Goal: Information Seeking & Learning: Learn about a topic

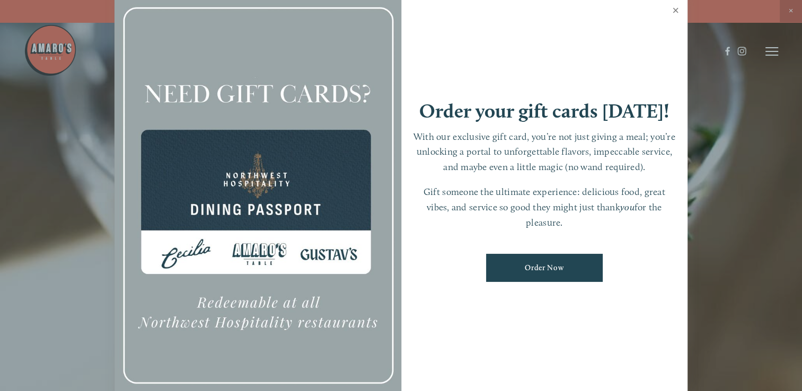
click at [672, 10] on link "Close" at bounding box center [675, 12] width 21 height 30
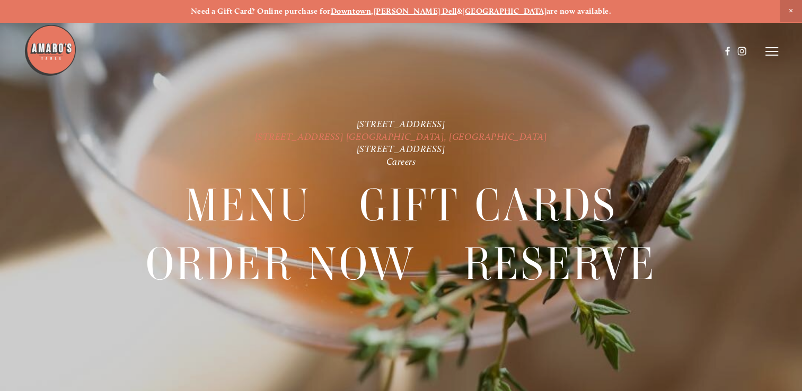
click at [384, 133] on link "[STREET_ADDRESS] [GEOGRAPHIC_DATA], [GEOGRAPHIC_DATA]" at bounding box center [401, 137] width 293 height 12
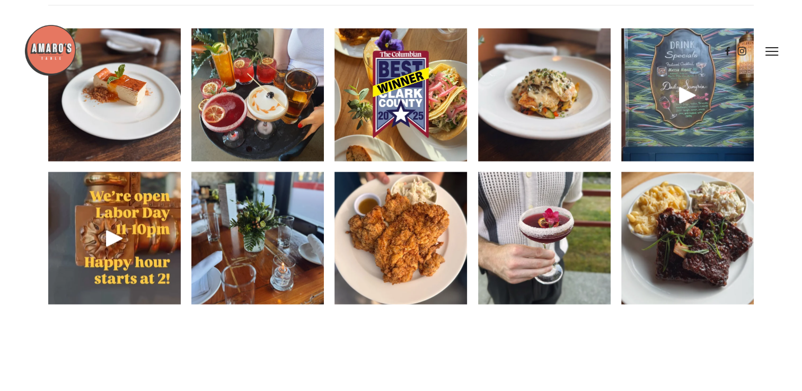
scroll to position [1326, 0]
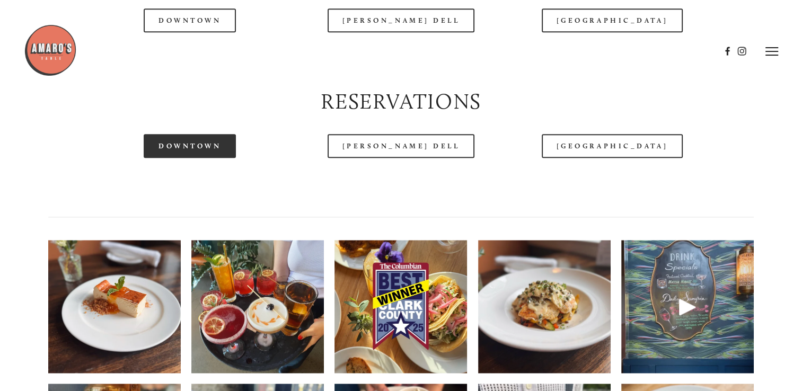
click at [193, 158] on link "Downtown" at bounding box center [190, 146] width 92 height 24
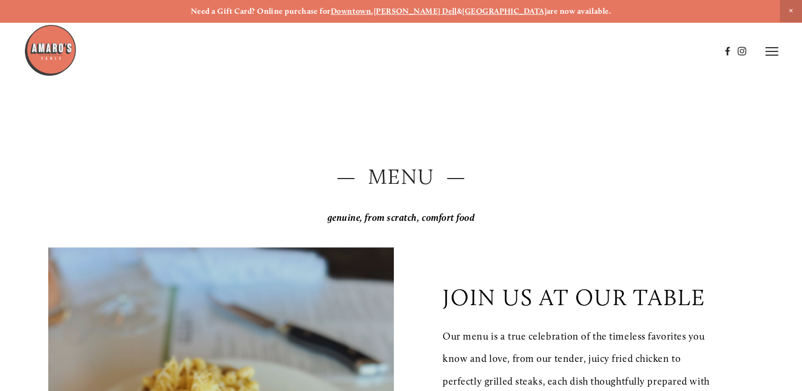
scroll to position [0, 0]
click at [770, 57] on header "Menu Order Now Visit Gallery 0" at bounding box center [401, 51] width 754 height 103
click at [770, 53] on icon at bounding box center [772, 52] width 13 height 10
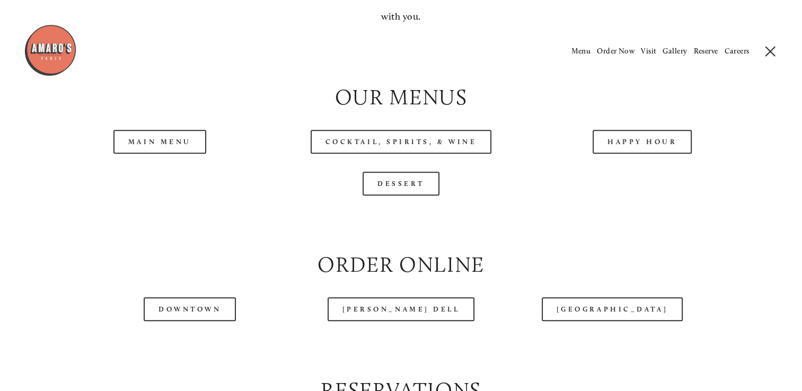
scroll to position [1007, 0]
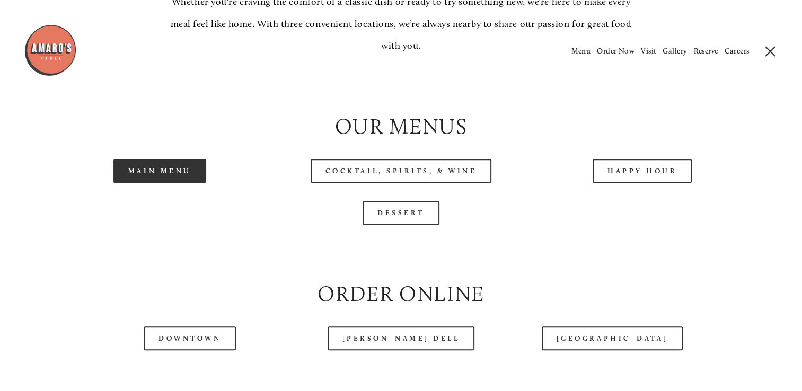
click at [188, 183] on link "Main Menu" at bounding box center [159, 171] width 93 height 24
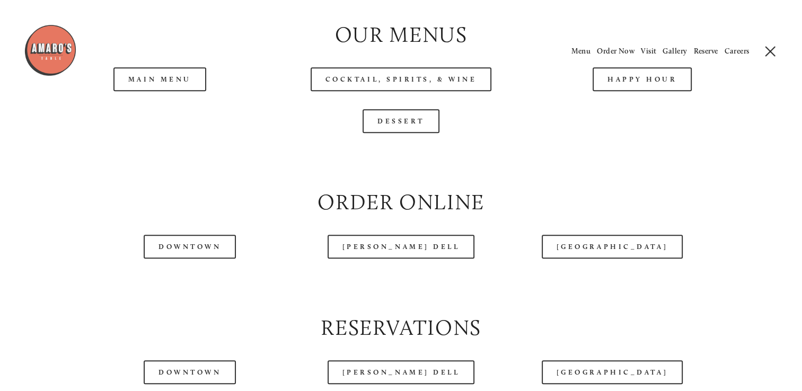
scroll to position [954, 0]
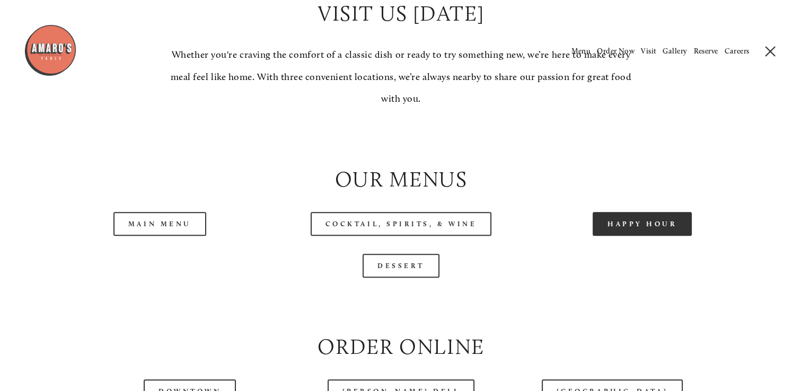
click at [646, 236] on link "Happy Hour" at bounding box center [643, 224] width 100 height 24
